Goal: Information Seeking & Learning: Learn about a topic

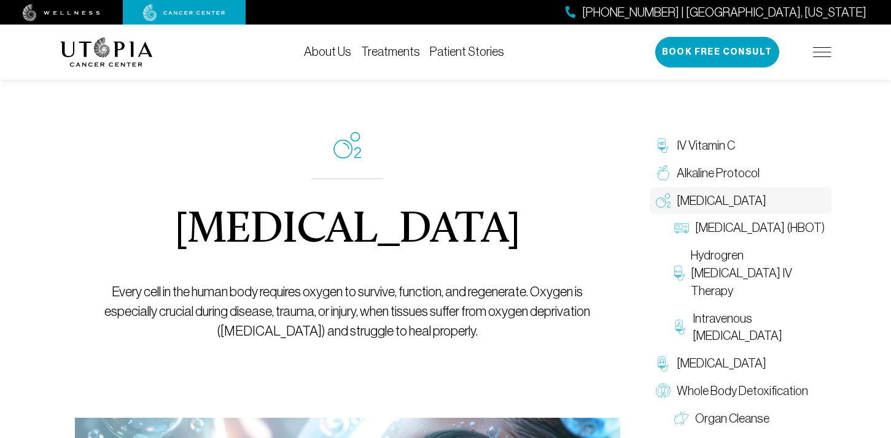
click at [397, 51] on link "Treatments" at bounding box center [390, 52] width 59 height 14
